Goal: Transaction & Acquisition: Subscribe to service/newsletter

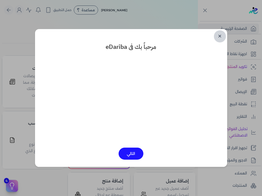
click at [220, 36] on link "✕" at bounding box center [220, 36] width 12 height 12
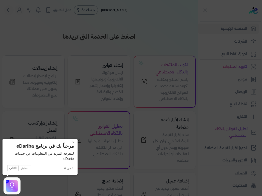
click at [72, 142] on button "×" at bounding box center [74, 142] width 8 height 7
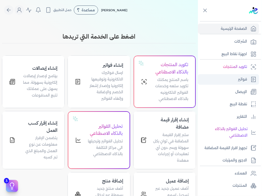
click at [241, 81] on p "فواتير" at bounding box center [242, 79] width 9 height 7
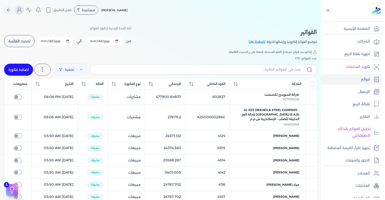
click at [22, 9] on icon "Global" at bounding box center [19, 10] width 6 height 6
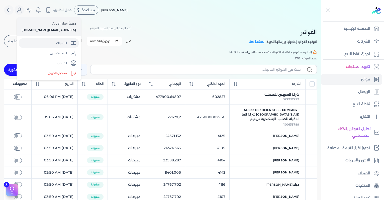
click at [52, 42] on link "الاشتراك" at bounding box center [49, 43] width 60 height 10
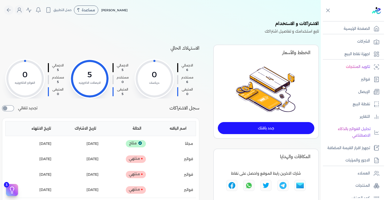
click at [240, 126] on link "جدد باقتك" at bounding box center [266, 128] width 96 height 12
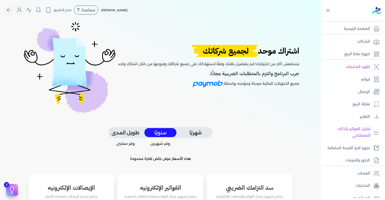
click at [196, 128] on button "شهريًا" at bounding box center [195, 132] width 32 height 9
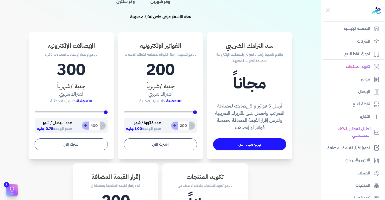
scroll to position [150, 0]
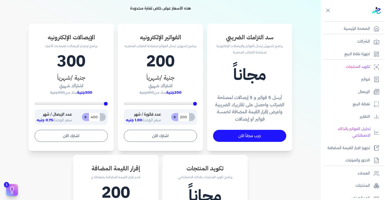
click at [186, 118] on input "200" at bounding box center [183, 117] width 11 height 8
type input "200"
type input "3"
type input "200"
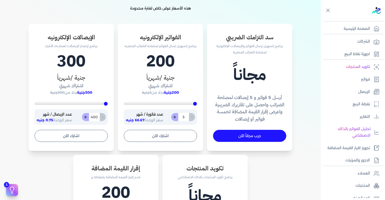
type input "30"
type input "300"
click at [177, 117] on button "+" at bounding box center [174, 117] width 7 height 8
type input "301"
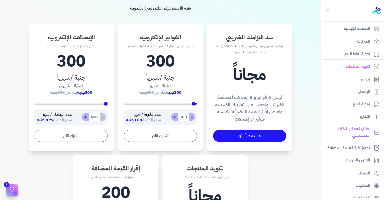
type input "301"
click at [177, 117] on button "+" at bounding box center [174, 117] width 7 height 8
type input "302"
click at [177, 117] on button "+" at bounding box center [174, 117] width 7 height 8
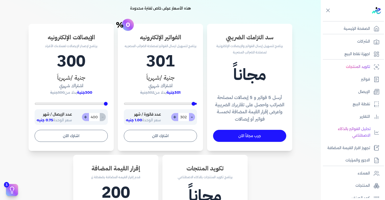
type input "303"
click at [193, 116] on button "-" at bounding box center [192, 117] width 6 height 8
type input "302"
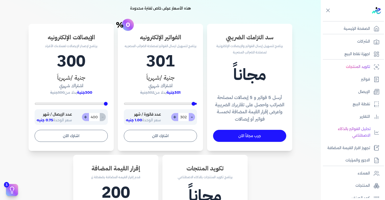
click at [193, 116] on button "-" at bounding box center [192, 117] width 6 height 8
type input "301"
click at [193, 116] on button "-" at bounding box center [192, 117] width 6 height 8
type input "300"
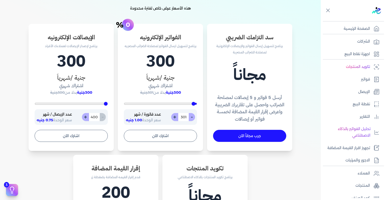
type input "300"
click at [176, 118] on button "+" at bounding box center [174, 117] width 7 height 8
type input "301"
click at [176, 118] on button "+" at bounding box center [174, 117] width 7 height 8
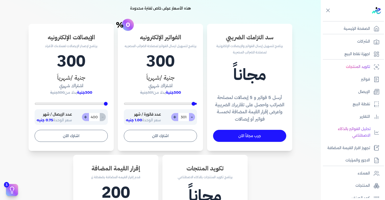
type input "302"
click at [176, 118] on button "+" at bounding box center [174, 117] width 7 height 8
type input "303"
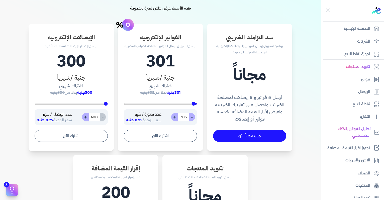
click at [176, 118] on button "+" at bounding box center [174, 117] width 7 height 8
type input "304"
click at [176, 118] on button "+" at bounding box center [174, 117] width 7 height 8
type input "305"
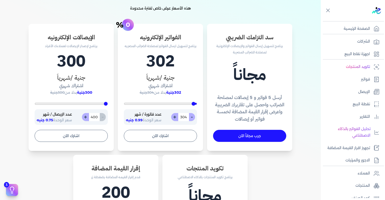
type input "305"
click at [176, 118] on button "+" at bounding box center [174, 117] width 7 height 8
type input "306"
click at [176, 118] on button "+" at bounding box center [174, 117] width 7 height 8
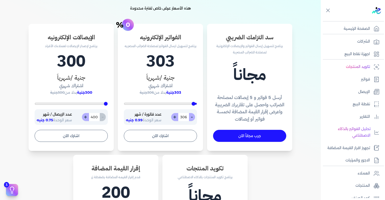
type input "307"
click at [176, 118] on button "+" at bounding box center [174, 117] width 7 height 8
type input "308"
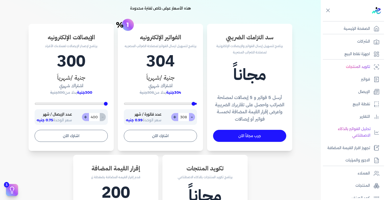
click at [176, 118] on button "+" at bounding box center [174, 117] width 7 height 8
type input "309"
click at [176, 118] on button "+" at bounding box center [174, 117] width 7 height 8
type input "310"
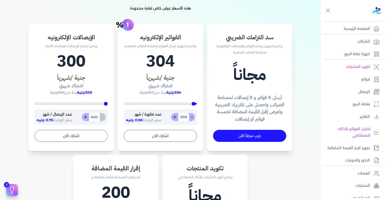
type input "310"
click at [176, 118] on button "+" at bounding box center [174, 117] width 7 height 8
type input "311"
click at [176, 118] on button "+" at bounding box center [174, 117] width 7 height 8
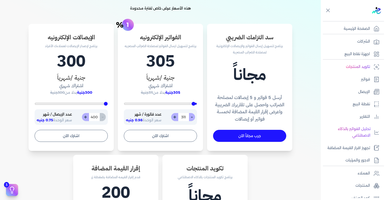
type input "312"
click at [176, 118] on button "+" at bounding box center [174, 117] width 7 height 8
type input "313"
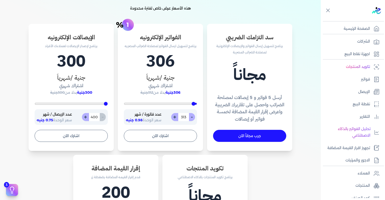
click at [176, 118] on button "+" at bounding box center [174, 117] width 7 height 8
type input "314"
click at [176, 118] on button "+" at bounding box center [174, 117] width 7 height 8
type input "315"
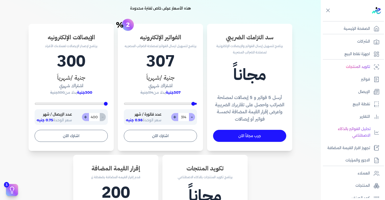
type input "315"
click at [182, 117] on input "315" at bounding box center [183, 117] width 11 height 8
click at [184, 115] on input "315" at bounding box center [183, 117] width 11 height 8
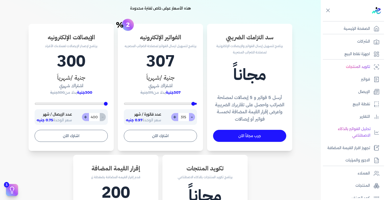
type input "200"
type input "3"
type input "200"
type input "35"
type input "350"
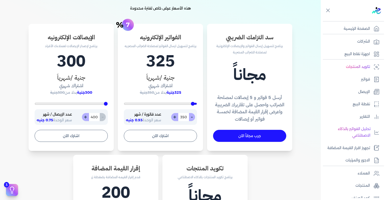
type input "350"
click at [174, 118] on button "+" at bounding box center [174, 117] width 7 height 8
type input "351"
click at [174, 118] on button "+" at bounding box center [174, 117] width 7 height 8
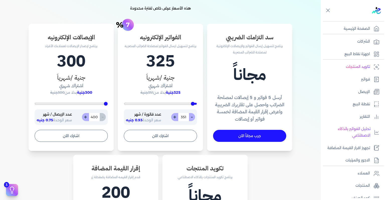
type input "352"
click at [194, 117] on button "-" at bounding box center [192, 117] width 6 height 8
type input "351"
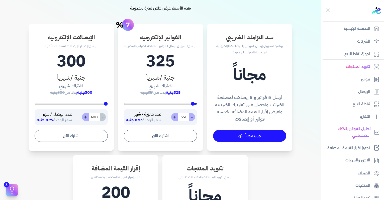
click at [185, 118] on input "351" at bounding box center [183, 117] width 11 height 8
click at [159, 139] on button "اشترك الآن" at bounding box center [160, 136] width 73 height 12
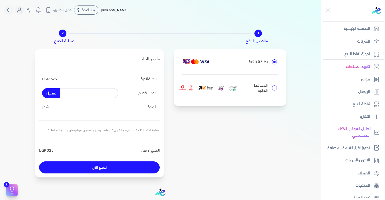
click at [262, 88] on input "المحافظ الذكية" at bounding box center [274, 87] width 5 height 5
radio input "true"
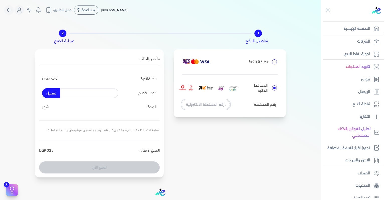
click at [213, 105] on input "tel" at bounding box center [206, 105] width 48 height 10
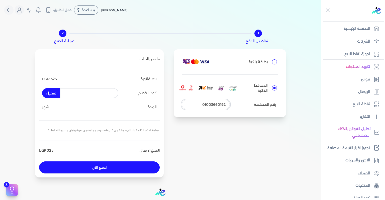
type input "01003660192"
click at [124, 167] on button "ادفع الأن" at bounding box center [99, 167] width 120 height 12
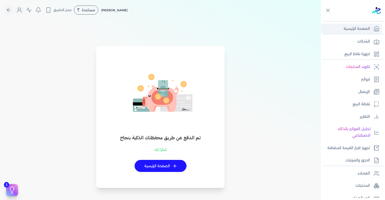
click at [363, 30] on p "الصفحة الرئيسية" at bounding box center [356, 29] width 26 height 7
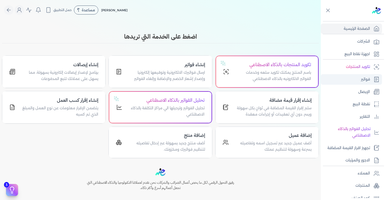
click at [370, 81] on link "فواتير" at bounding box center [351, 79] width 61 height 11
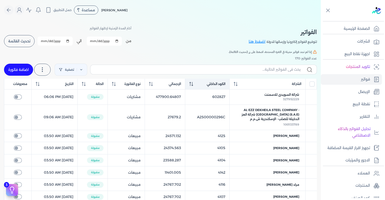
click at [219, 83] on span "الكود الداخلي" at bounding box center [216, 84] width 19 height 5
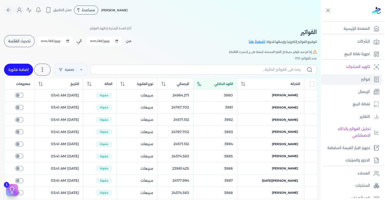
click at [219, 83] on span "الكود الداخلي" at bounding box center [223, 84] width 19 height 5
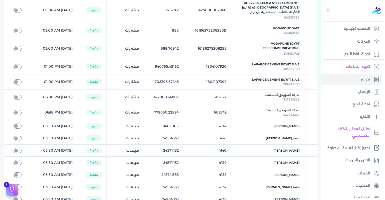
scroll to position [100, 0]
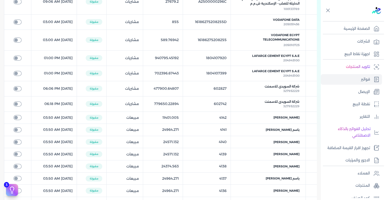
click at [219, 104] on table "الشركة الكود الداخلي الإجمالي نوع الفاتورة الحالة التاريخ مصروفات AL EZZ DEKHEI…" at bounding box center [160, 124] width 313 height 292
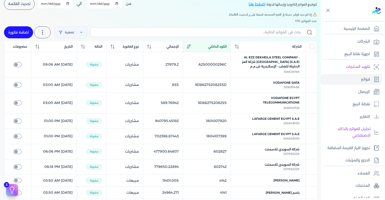
scroll to position [0, 0]
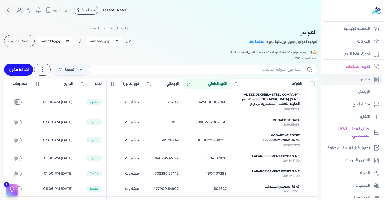
click at [130, 53] on h5 "إذا لم تجد فواتير حديثة في الفترة المحددة، اضغط على زر (تحديث القائمة)." at bounding box center [160, 52] width 313 height 5
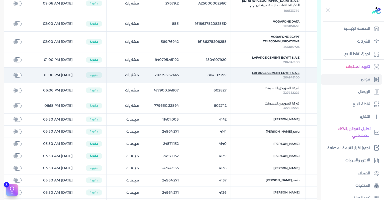
scroll to position [100, 0]
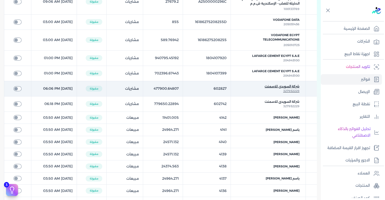
click at [277, 85] on span "شركة السويدى للاسمنت" at bounding box center [282, 86] width 35 height 5
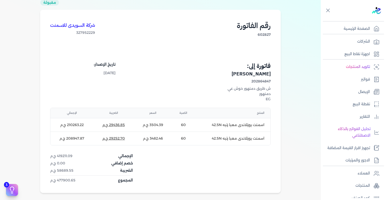
scroll to position [27, 0]
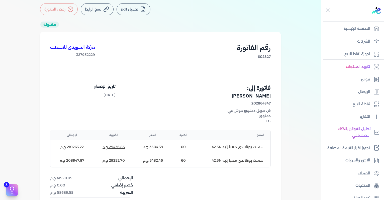
click at [133, 7] on button "تحميل pdf" at bounding box center [133, 9] width 34 height 12
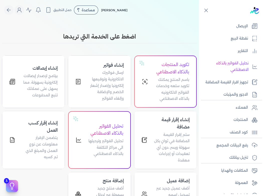
scroll to position [74, 0]
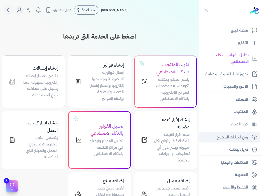
click at [241, 139] on p "رفع البيانات المجمع" at bounding box center [232, 137] width 32 height 7
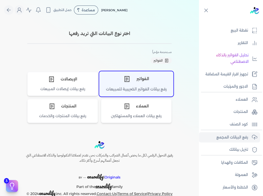
click at [131, 83] on div "الفواتير" at bounding box center [136, 78] width 74 height 15
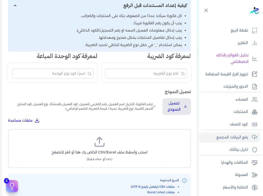
scroll to position [100, 0]
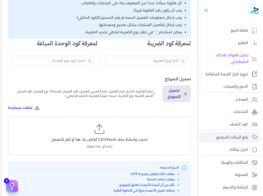
click at [117, 135] on label "اسحب وأسقط ملف CSV/Excel الخاص بك هنا أو انقر للتصفح (.csv أو .xlsx فقط)" at bounding box center [100, 136] width 170 height 26
click at [0, 0] on input "اسحب وأسقط ملف CSV/Excel الخاص بك هنا أو انقر للتصفح (.csv أو .xlsx فقط)" at bounding box center [0, 0] width 0 height 0
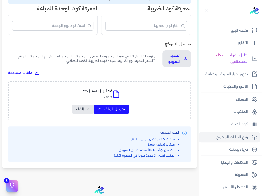
scroll to position [150, 0]
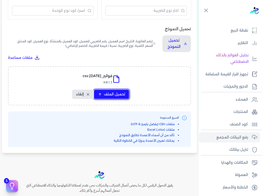
click at [115, 95] on span "تحميل الملف" at bounding box center [114, 94] width 21 height 5
select select "رقم الفاتورة"
select select "التاريخ"
select select "أسم العميل"
select select "الرقم الضريبي"
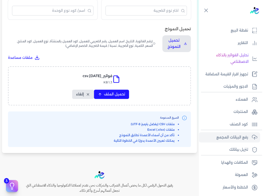
select select "نوع العميل"
select select "سيريال المنتج"
select select "السعر"
select select "الكمية"
select select "نوع الضريبة"
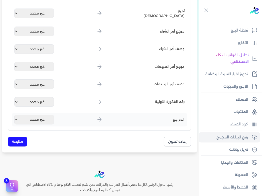
scroll to position [626, 0]
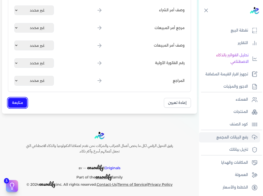
click at [14, 103] on button "متابعة" at bounding box center [17, 103] width 19 height 10
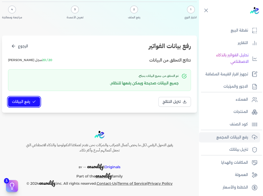
click at [26, 102] on span "رفع البيانات" at bounding box center [21, 101] width 18 height 5
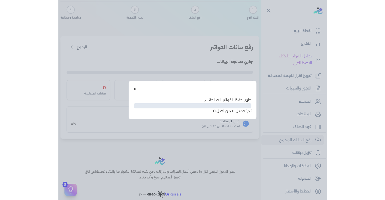
scroll to position [1, 0]
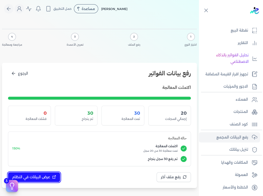
click at [46, 173] on button "عرض البيانات في النظام" at bounding box center [34, 177] width 52 height 10
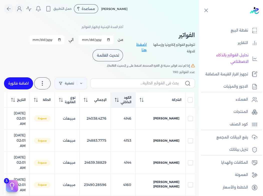
click at [112, 98] on th "الكود الداخلي" at bounding box center [123, 99] width 25 height 15
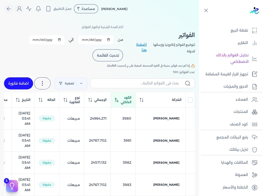
click at [122, 98] on span "الكود الداخلي" at bounding box center [126, 99] width 11 height 9
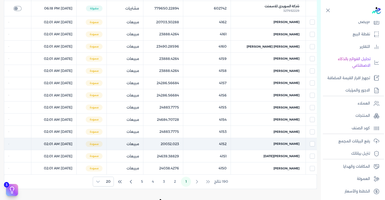
scroll to position [202, 0]
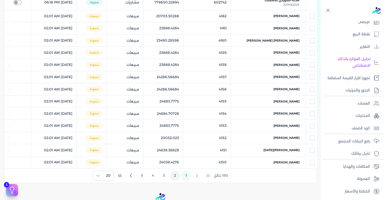
click at [173, 174] on button "2" at bounding box center [175, 176] width 10 height 10
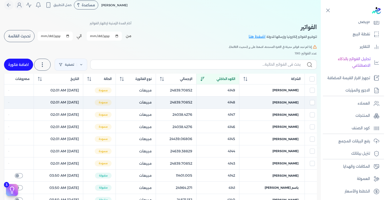
scroll to position [0, 0]
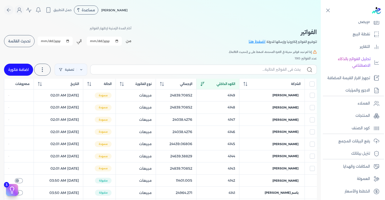
click at [235, 86] on th "الكود الداخلي" at bounding box center [217, 84] width 43 height 11
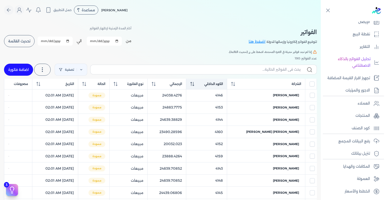
click at [227, 86] on th "الكود الداخلي" at bounding box center [206, 84] width 41 height 11
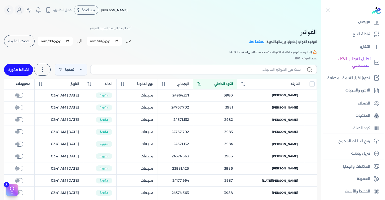
click at [17, 44] on button "تحديث القائمة" at bounding box center [19, 41] width 31 height 12
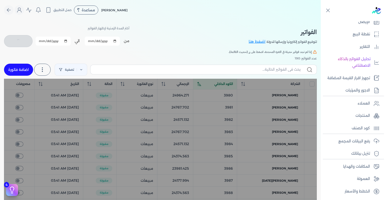
checkbox input "false"
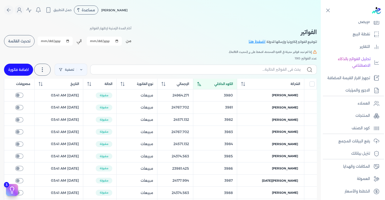
click at [219, 84] on div "الكود الداخلي" at bounding box center [215, 84] width 36 height 5
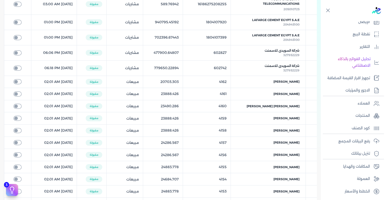
scroll to position [150, 0]
